Goal: Navigation & Orientation: Find specific page/section

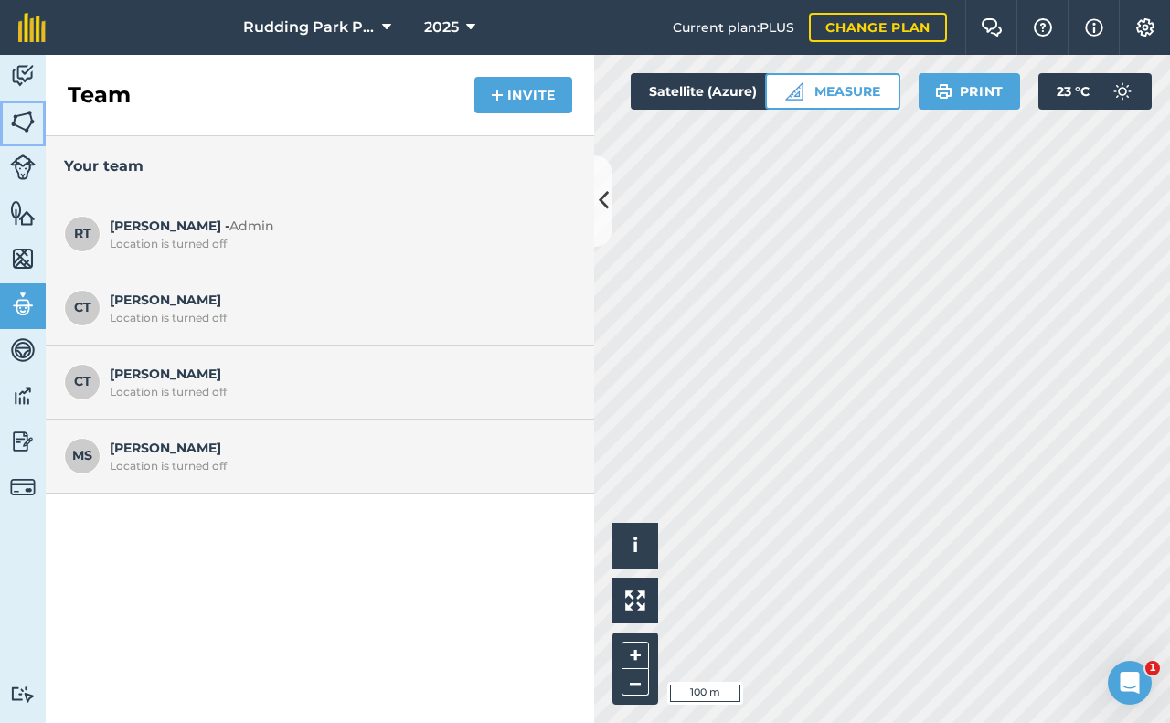
drag, startPoint x: 20, startPoint y: 112, endPoint x: 20, endPoint y: 135, distance: 22.8
click at [20, 112] on img at bounding box center [23, 121] width 26 height 27
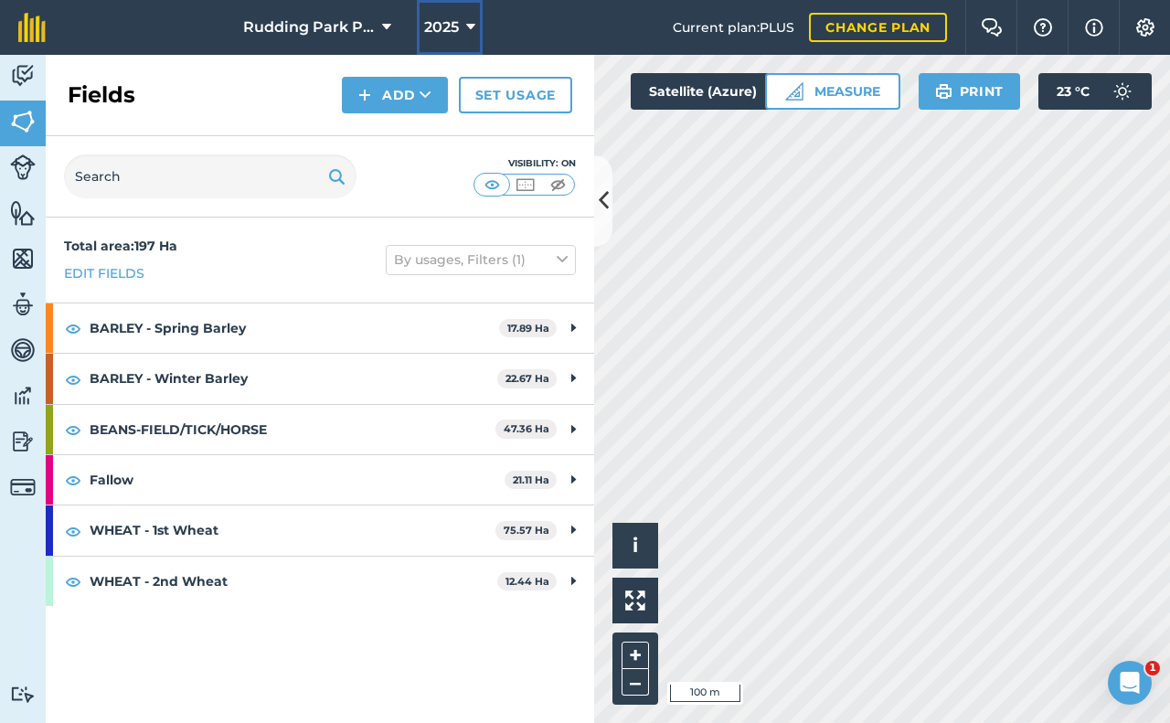
click at [471, 25] on icon at bounding box center [470, 27] width 9 height 22
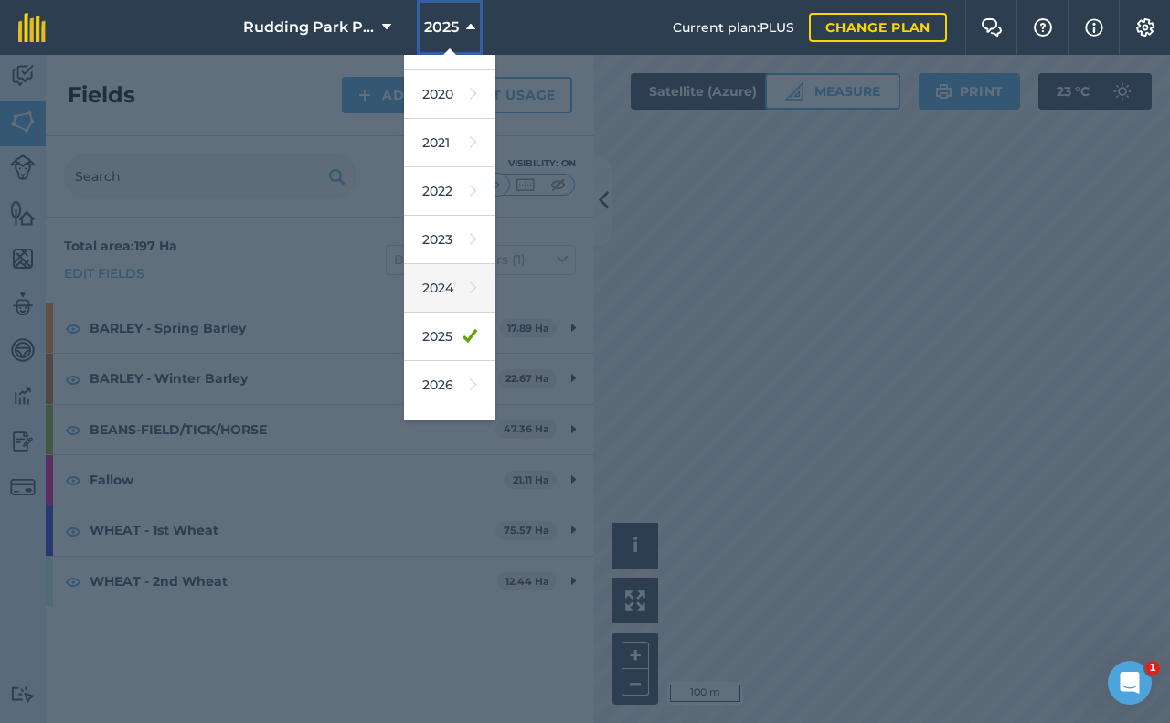
scroll to position [119, 0]
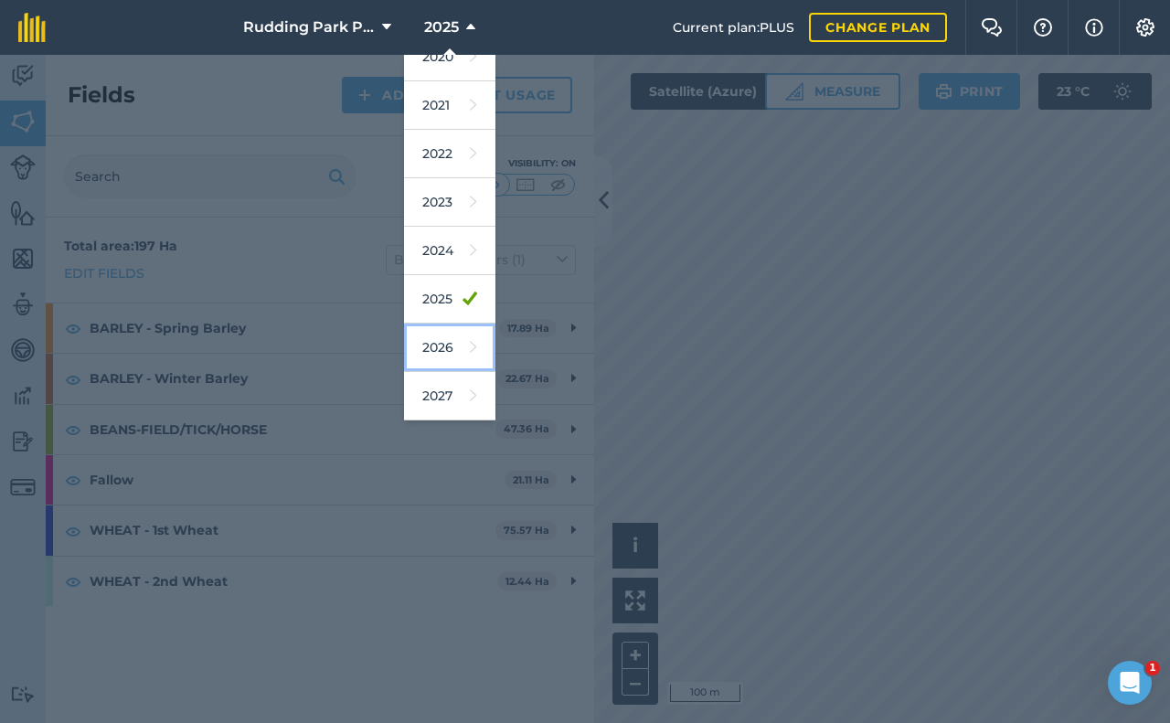
click at [439, 345] on link "2026" at bounding box center [449, 348] width 91 height 48
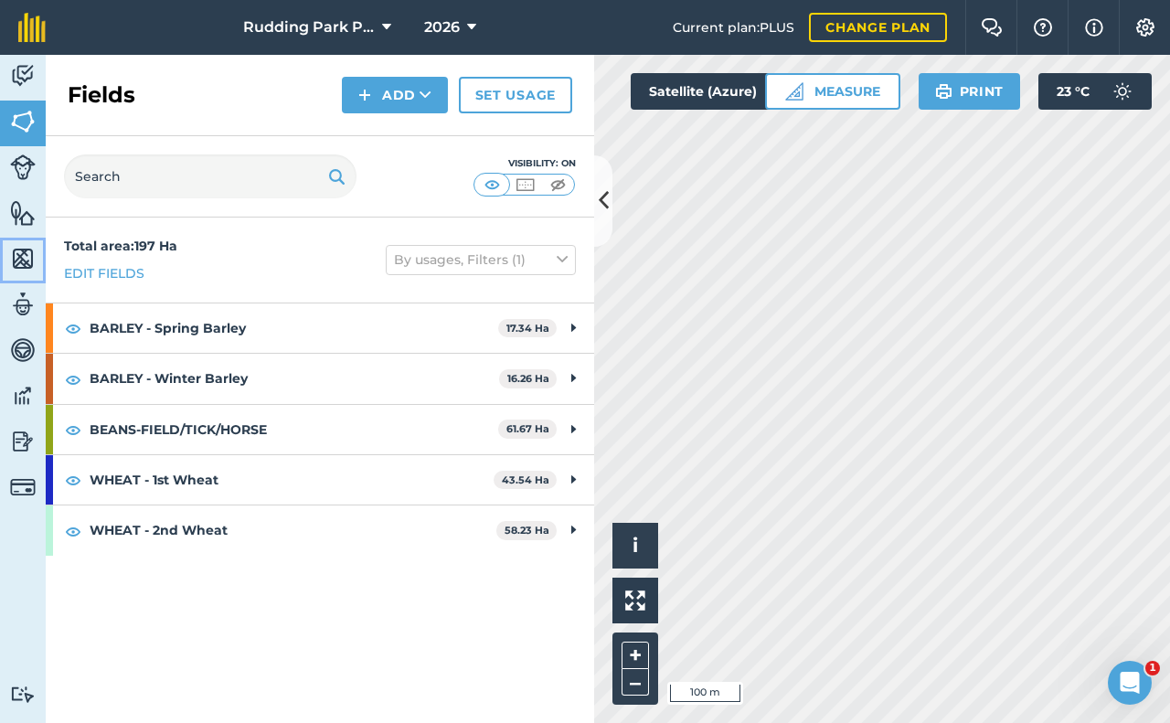
click at [16, 252] on img at bounding box center [23, 258] width 26 height 27
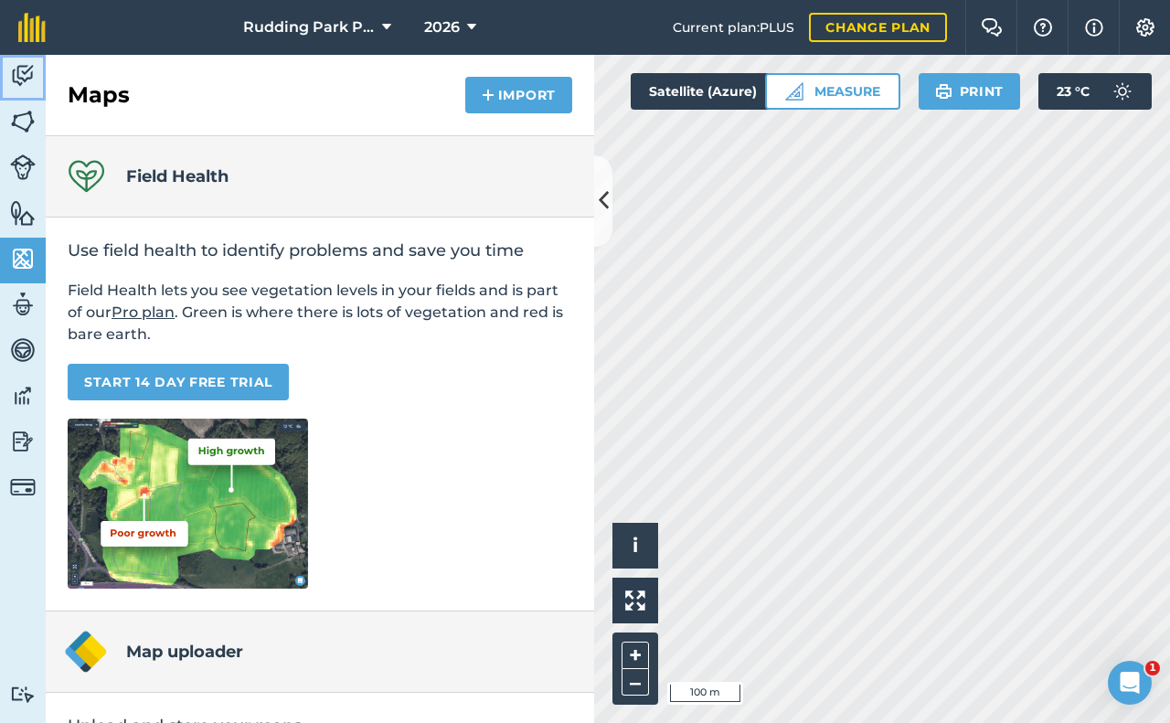
click at [26, 69] on img at bounding box center [23, 75] width 26 height 27
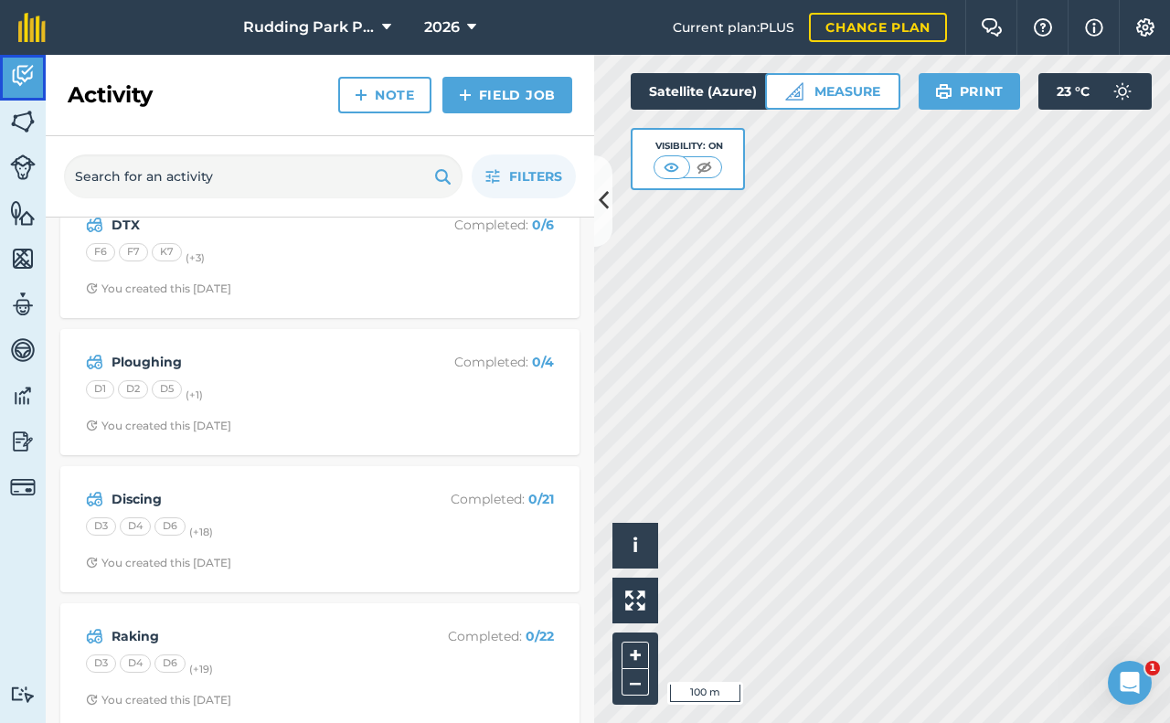
scroll to position [54, 0]
